Goal: Information Seeking & Learning: Learn about a topic

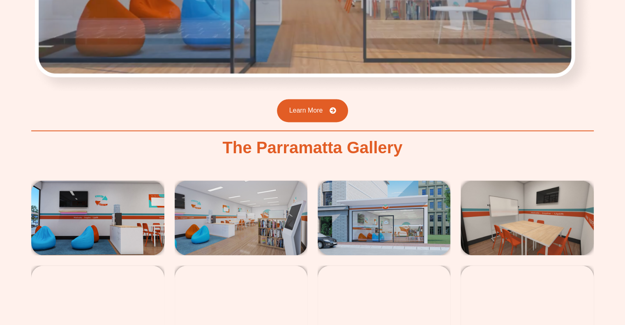
scroll to position [1356, 0]
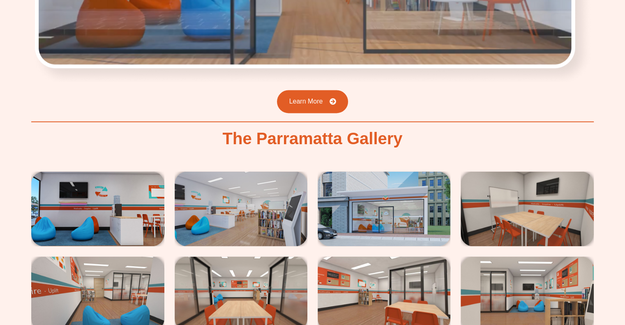
click at [126, 171] on img at bounding box center [97, 208] width 133 height 75
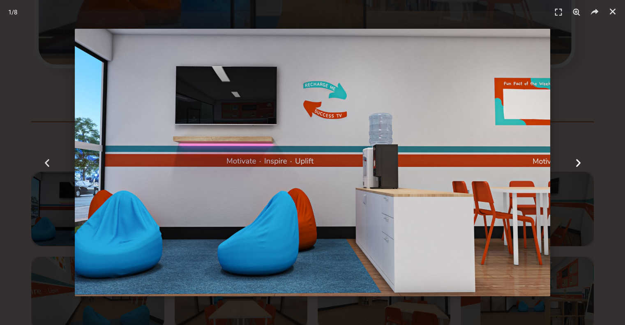
click at [574, 166] on icon "Next slide" at bounding box center [578, 162] width 10 height 10
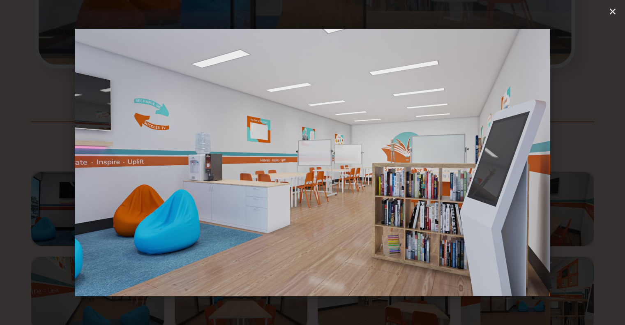
click at [574, 166] on icon "Next slide" at bounding box center [578, 162] width 10 height 10
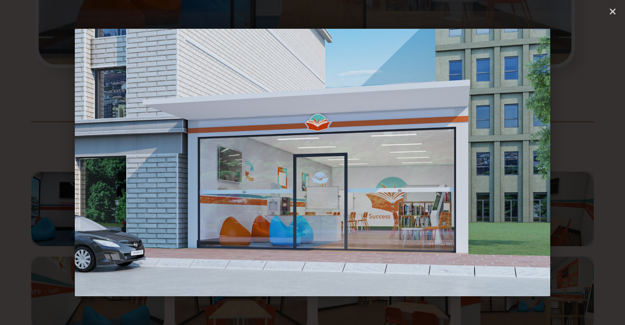
click at [574, 166] on icon "Next slide" at bounding box center [578, 162] width 10 height 10
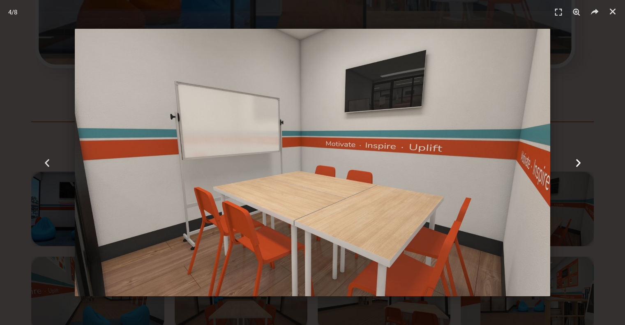
click at [577, 162] on icon "Next slide" at bounding box center [578, 162] width 10 height 10
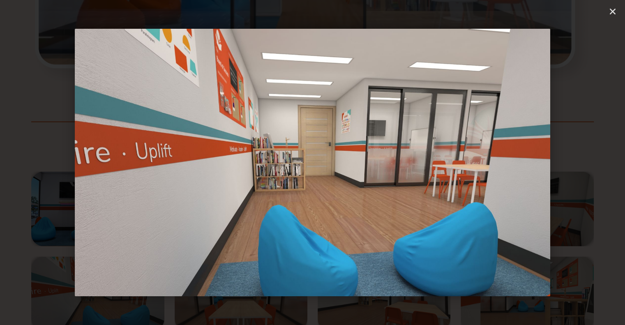
click at [577, 162] on icon "Next slide" at bounding box center [578, 162] width 10 height 10
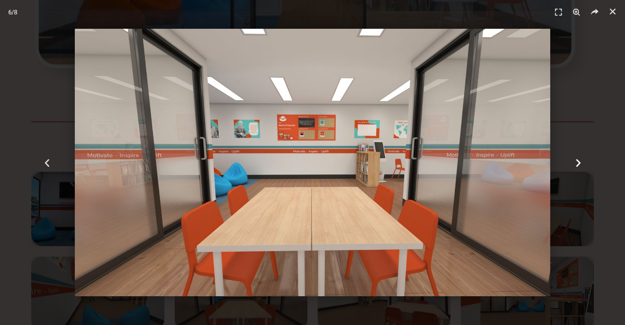
click at [577, 162] on icon "Next slide" at bounding box center [578, 162] width 10 height 10
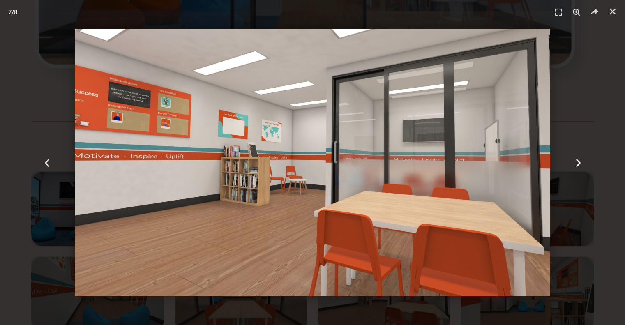
click at [577, 162] on icon "Next slide" at bounding box center [578, 162] width 10 height 10
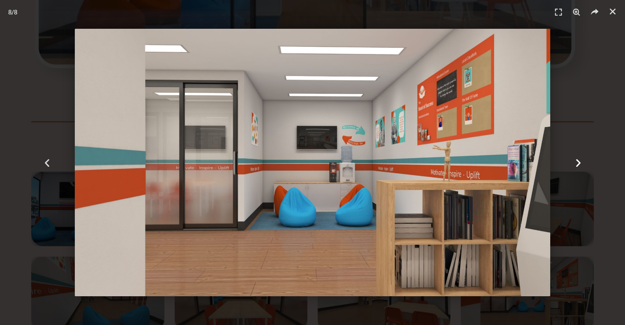
click at [577, 162] on icon "Next slide" at bounding box center [578, 162] width 10 height 10
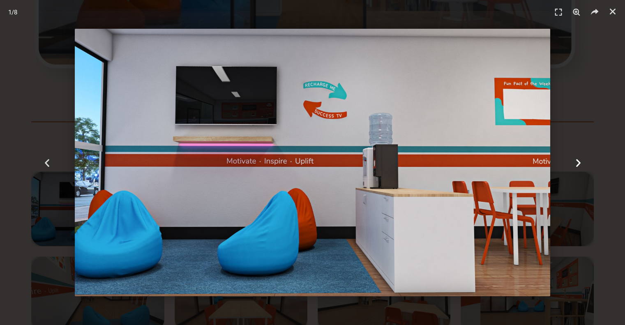
click at [577, 162] on icon "Next slide" at bounding box center [578, 162] width 10 height 10
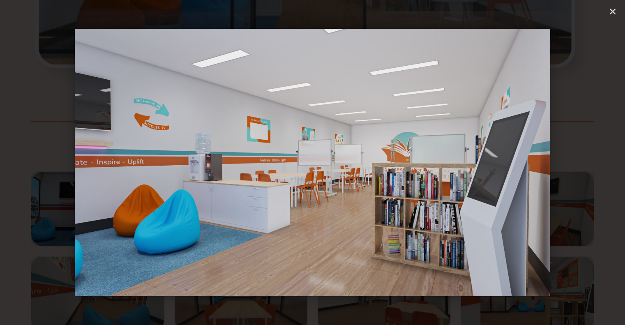
click at [577, 162] on icon "Next slide" at bounding box center [578, 162] width 10 height 10
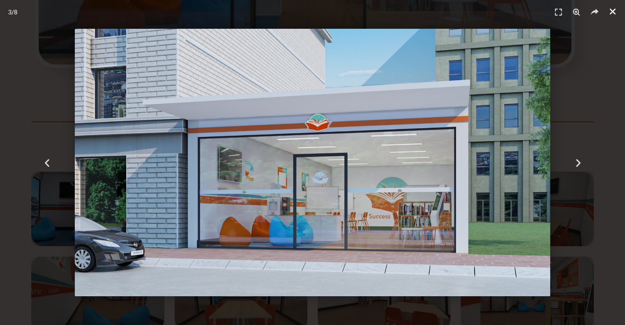
click at [615, 9] on icon "Close (Esc)" at bounding box center [613, 11] width 8 height 8
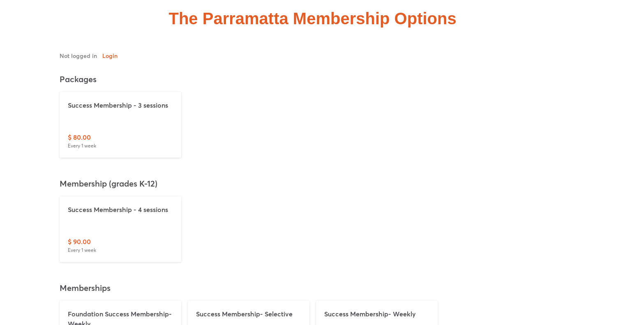
scroll to position [2014, 0]
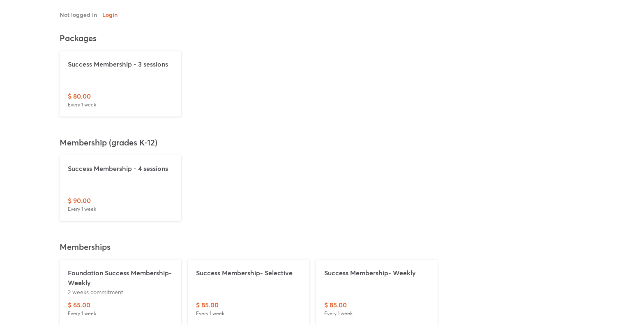
click at [127, 268] on p "Foundation Success Membership-Weekly" at bounding box center [120, 278] width 105 height 20
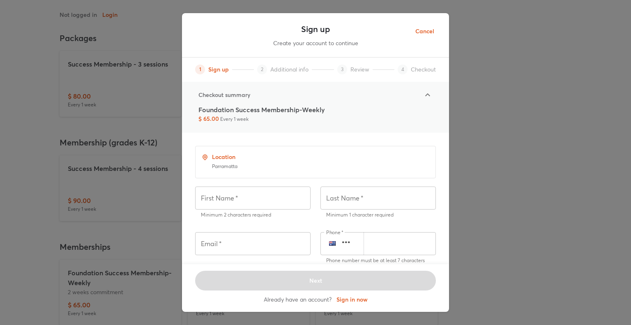
click at [431, 28] on span "Cancel" at bounding box center [424, 31] width 19 height 10
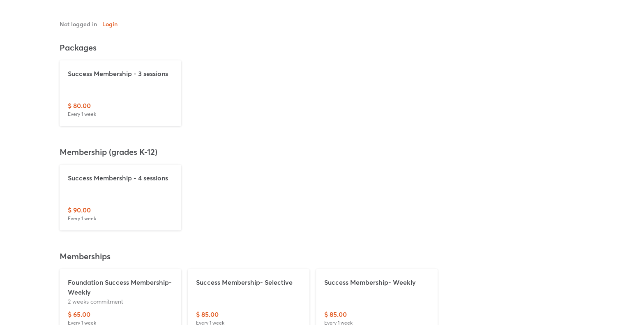
scroll to position [2055, 0]
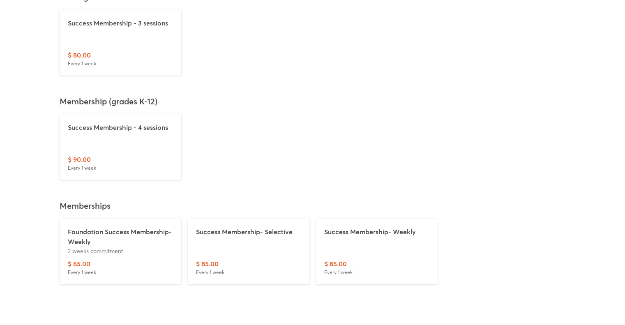
click at [286, 227] on div "Success Membership- Selective" at bounding box center [248, 243] width 105 height 32
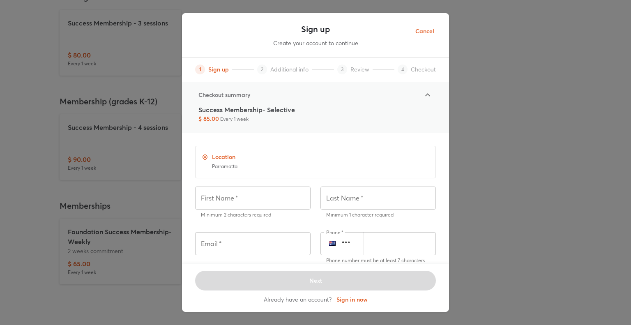
click at [4, 208] on div "Sign up Create your account to continue 1 Sign up 2 Additional info 3 Review 4 …" at bounding box center [315, 162] width 631 height 325
click at [427, 32] on span "Cancel" at bounding box center [424, 31] width 19 height 10
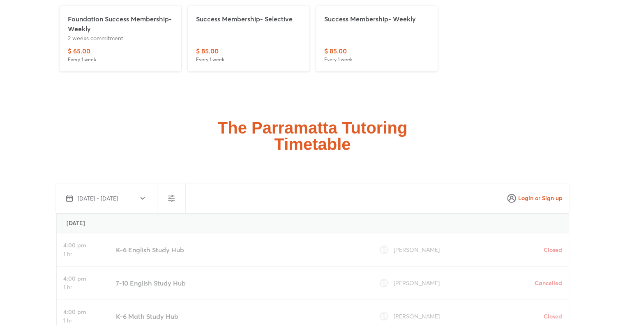
scroll to position [2301, 0]
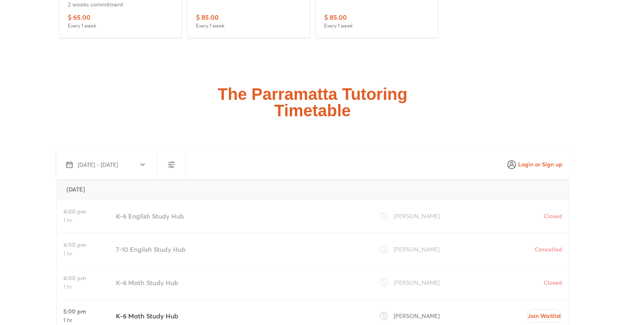
click at [411, 212] on span "Shail Shah" at bounding box center [417, 216] width 46 height 8
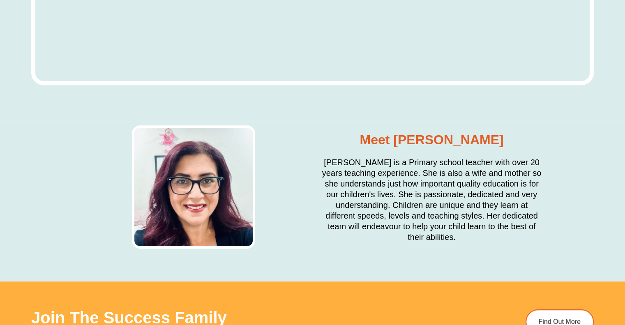
scroll to position [3493, 0]
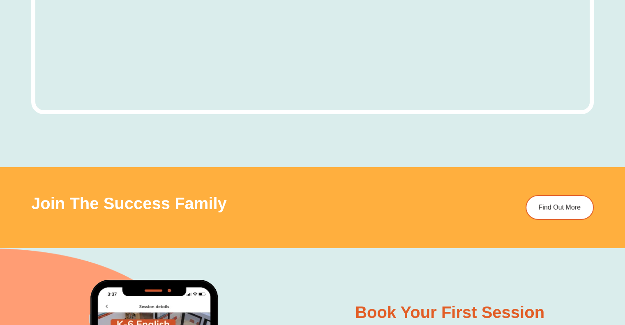
scroll to position [2671, 0]
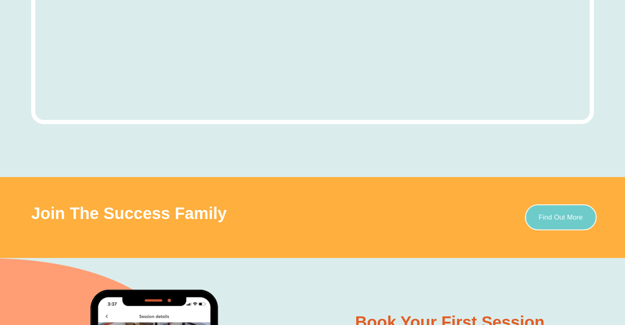
click at [552, 214] on span "Find Out More" at bounding box center [561, 217] width 44 height 7
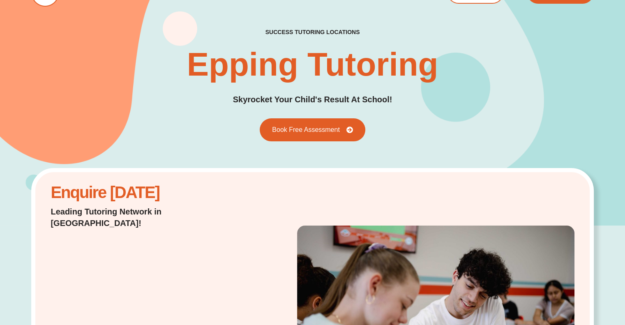
scroll to position [0, 0]
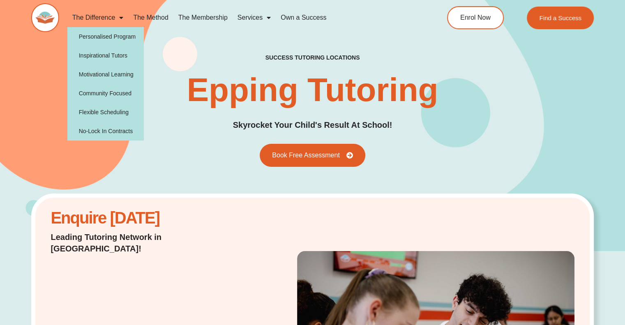
click at [106, 16] on link "The Difference" at bounding box center [97, 17] width 61 height 19
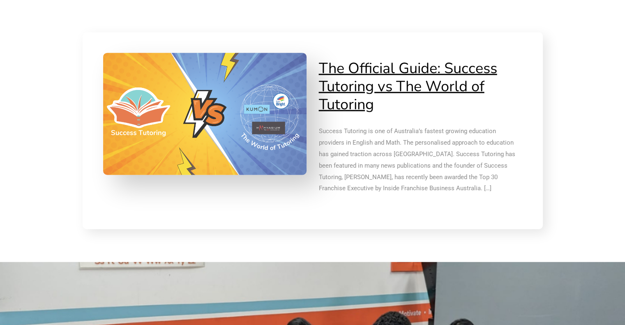
scroll to position [1931, 0]
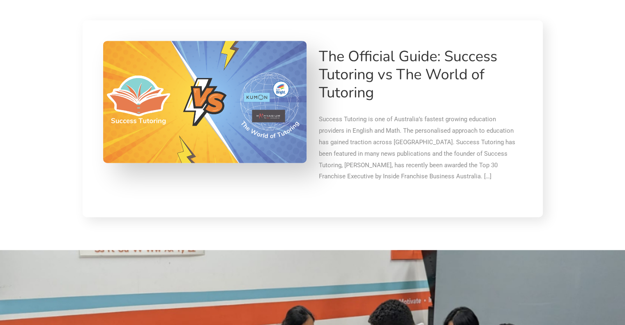
click at [376, 75] on link "The Official Guide: Success Tutoring vs The World of Tutoring" at bounding box center [408, 74] width 178 height 56
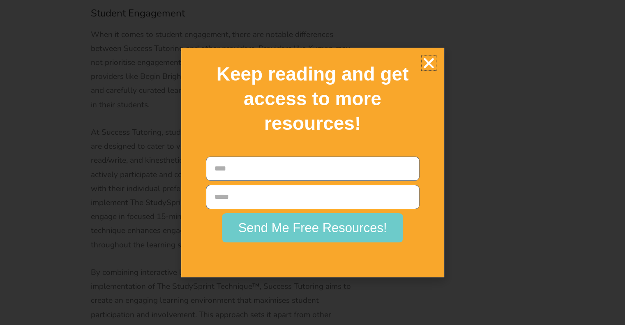
scroll to position [3328, 0]
